Goal: Task Accomplishment & Management: Complete application form

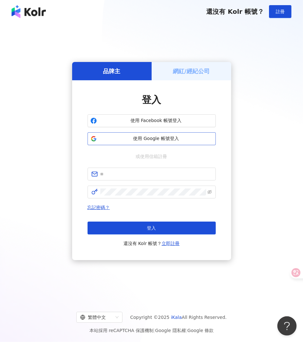
click at [125, 138] on span "使用 Google 帳號登入" at bounding box center [157, 139] width 114 height 6
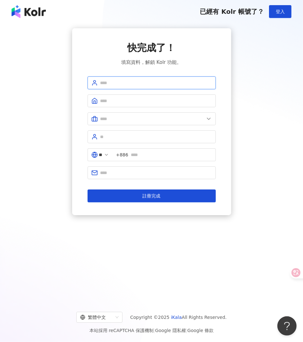
click at [104, 82] on input "text" at bounding box center [157, 82] width 112 height 7
type input "**********"
click at [130, 96] on span at bounding box center [152, 100] width 128 height 13
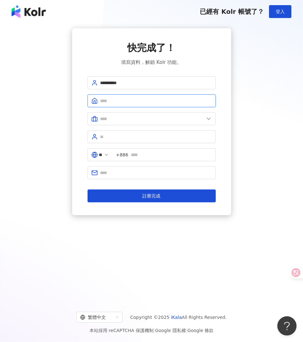
click at [130, 99] on input "text" at bounding box center [157, 100] width 112 height 7
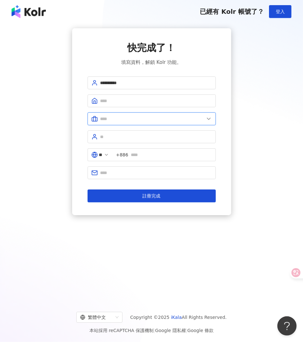
click at [107, 115] on input "text" at bounding box center [153, 118] width 104 height 7
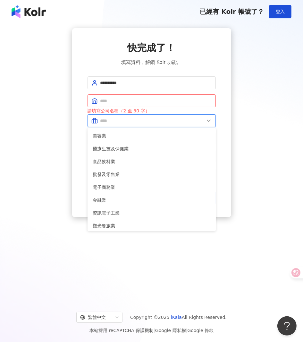
click at [108, 118] on input "text" at bounding box center [153, 120] width 104 height 7
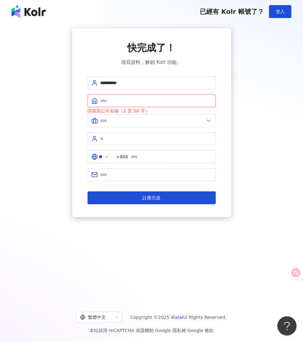
click at [246, 120] on div "**********" at bounding box center [152, 122] width 288 height 189
click at [26, 9] on img at bounding box center [29, 11] width 34 height 13
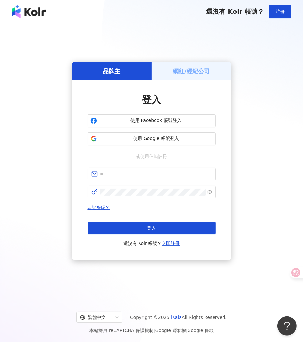
click at [18, 11] on img at bounding box center [29, 11] width 34 height 13
click at [27, 13] on img at bounding box center [29, 11] width 34 height 13
